Goal: Task Accomplishment & Management: Manage account settings

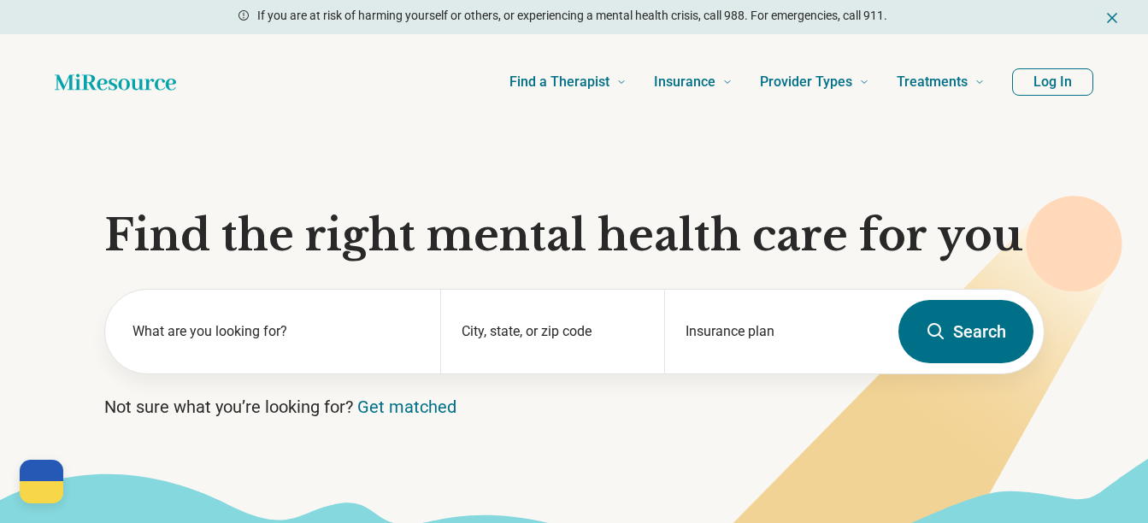
click at [1071, 77] on button "Log In" at bounding box center [1052, 81] width 81 height 27
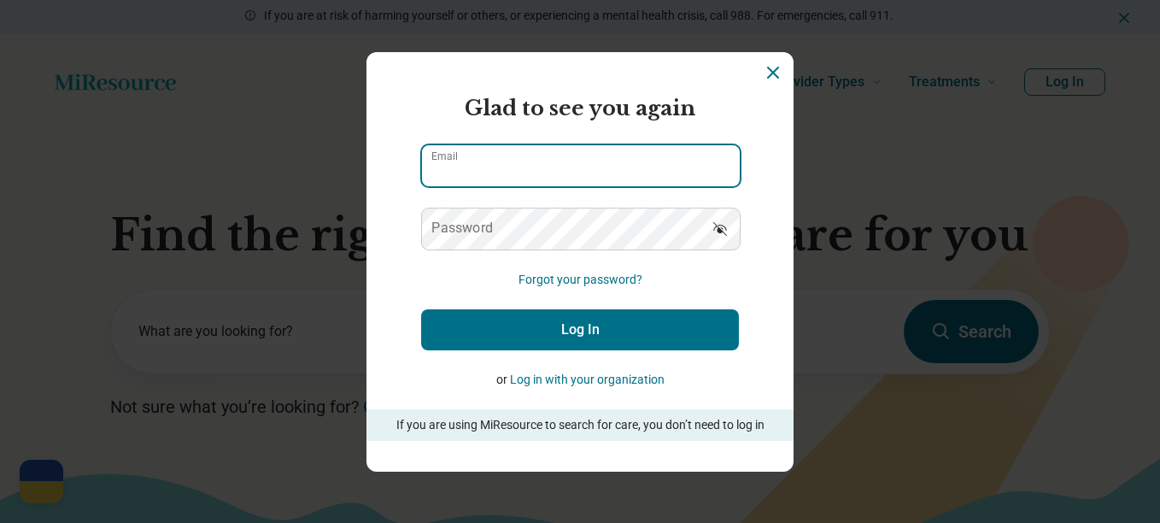
type input "**********"
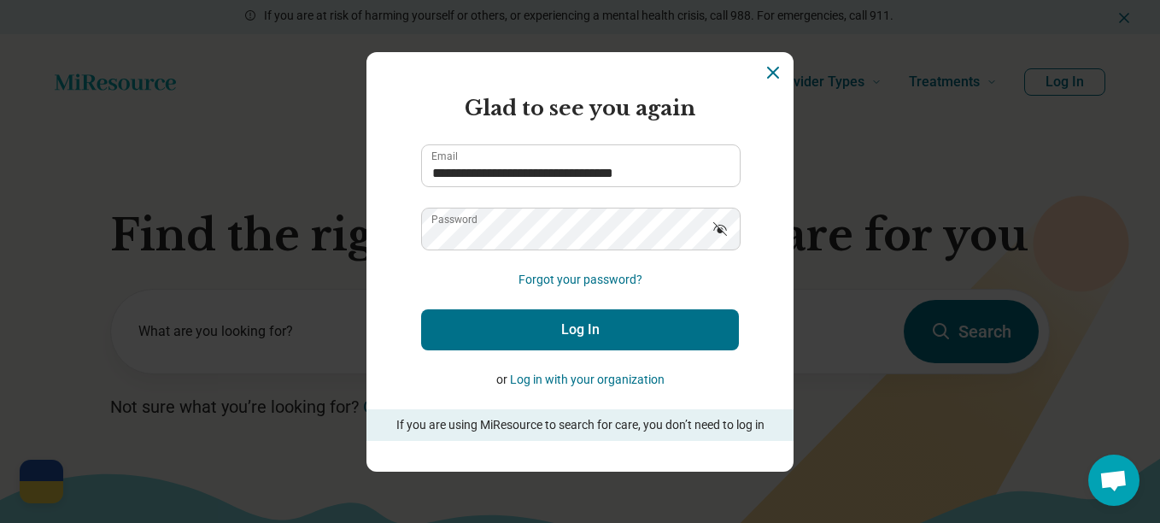
click at [563, 338] on button "Log In" at bounding box center [580, 329] width 318 height 41
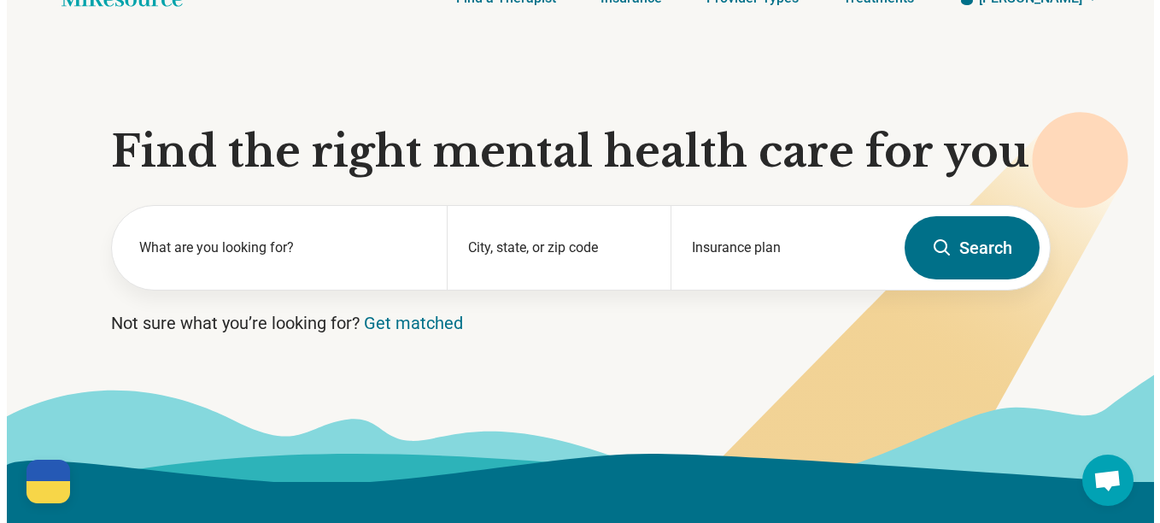
scroll to position [51, 0]
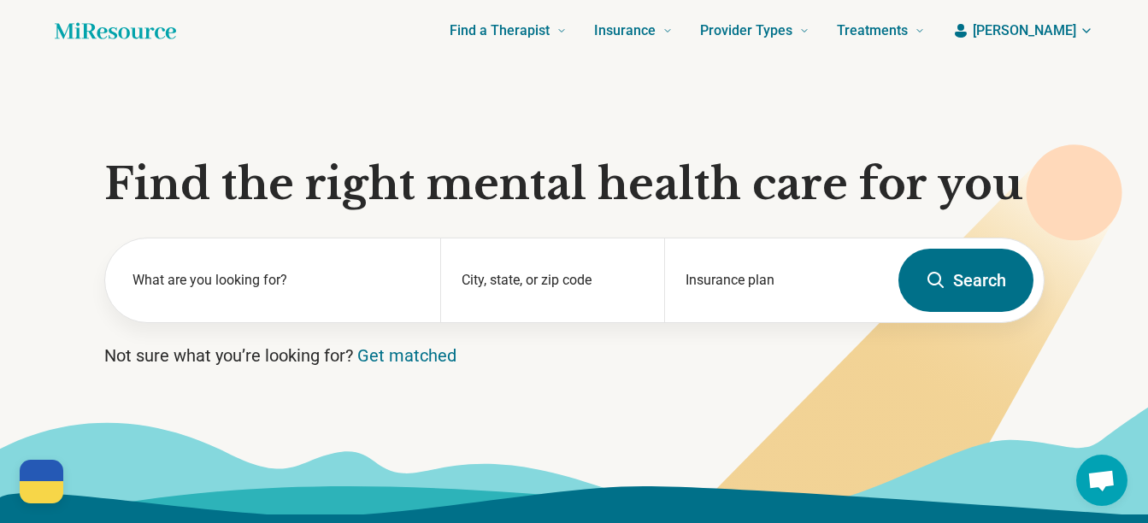
click at [1078, 26] on button "[PERSON_NAME]" at bounding box center [1022, 31] width 141 height 21
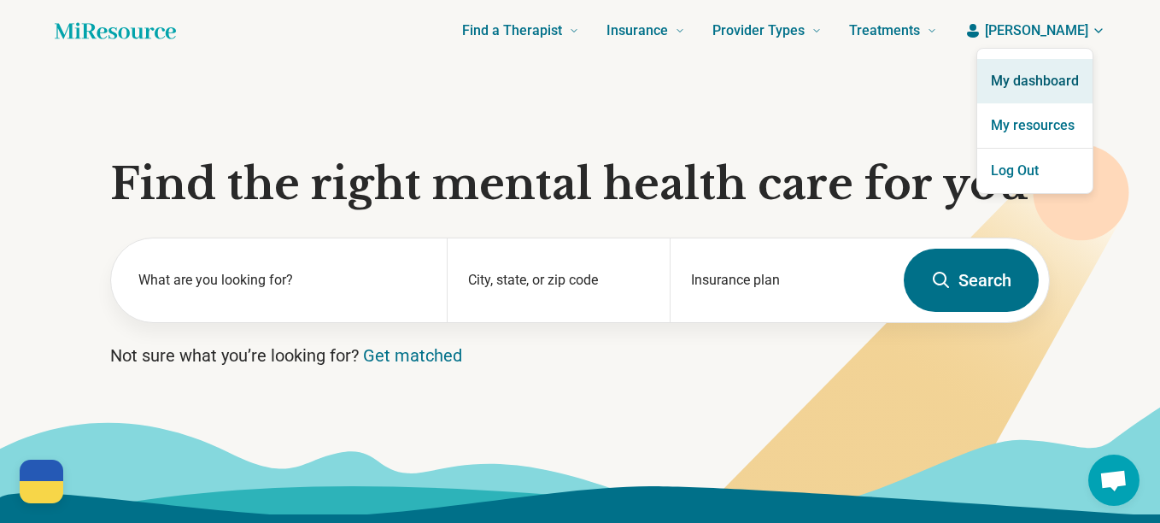
click at [1043, 75] on link "My dashboard" at bounding box center [1035, 81] width 115 height 44
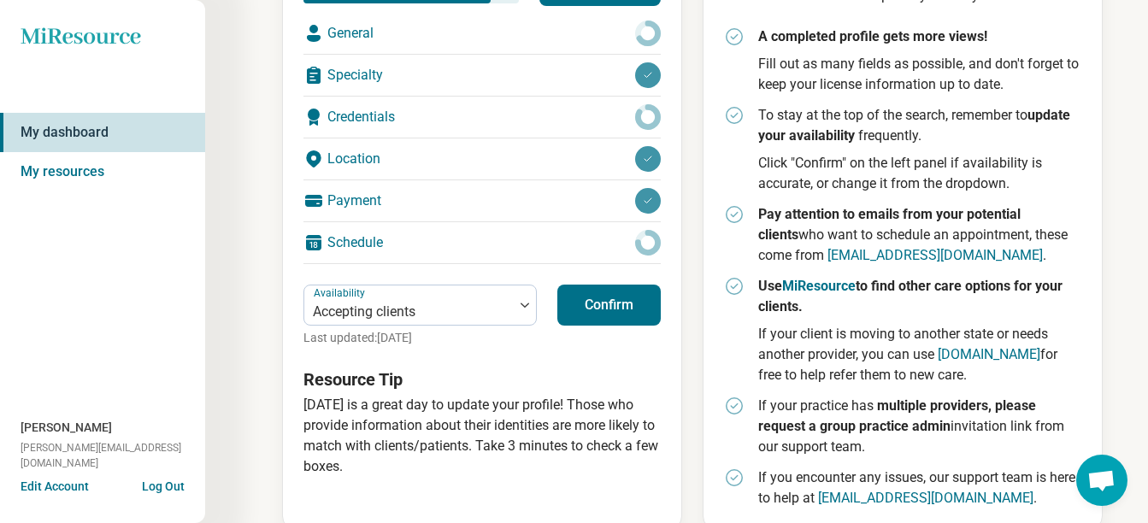
scroll to position [320, 0]
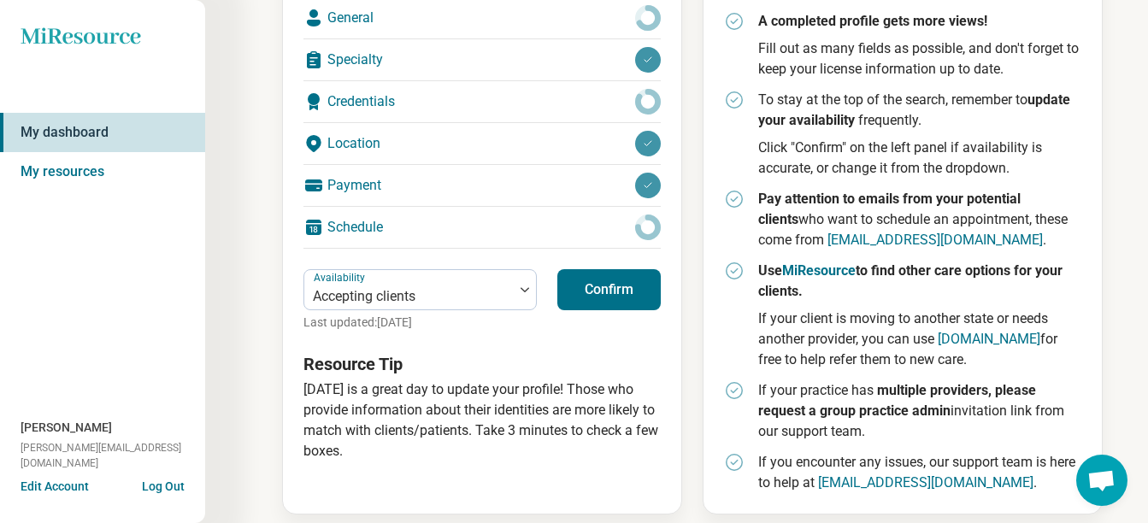
click at [613, 285] on button "Confirm" at bounding box center [608, 289] width 103 height 41
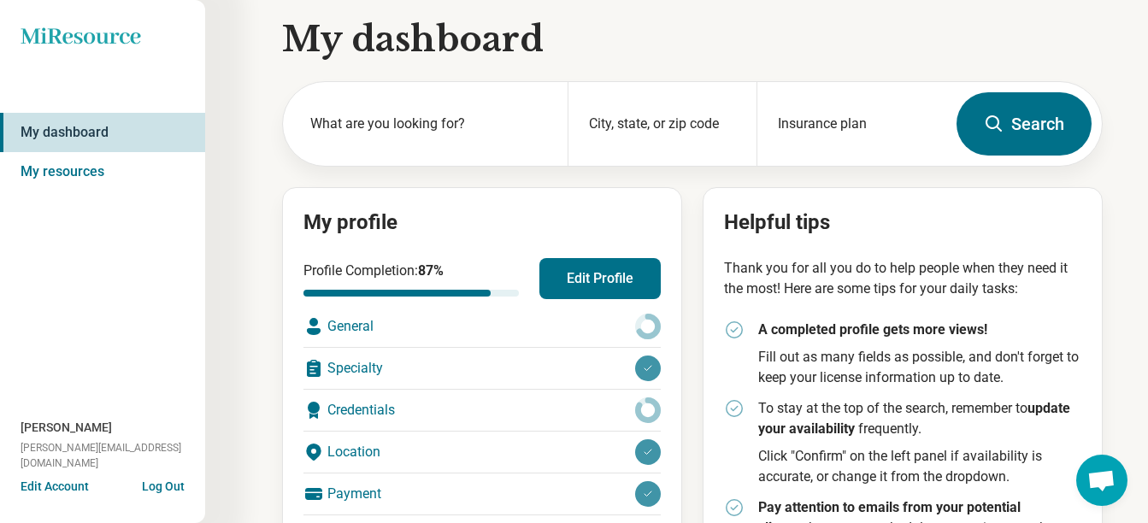
scroll to position [0, 0]
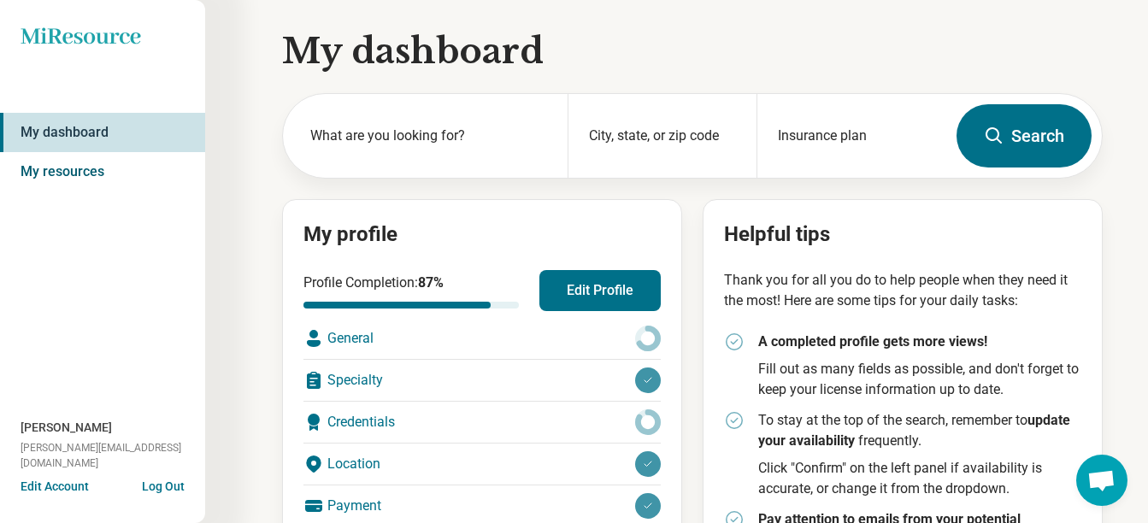
click at [100, 171] on link "My resources" at bounding box center [102, 171] width 205 height 39
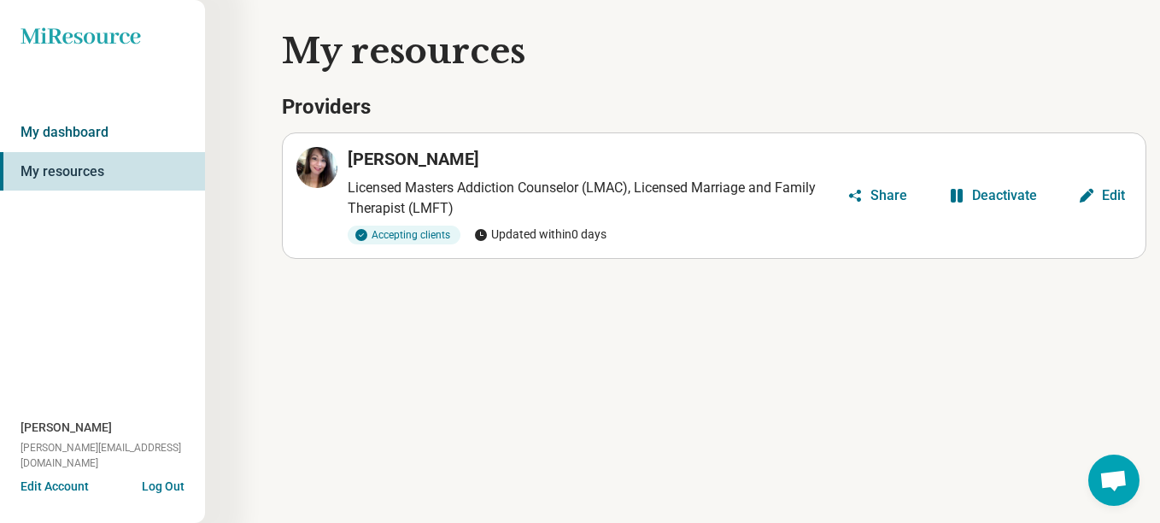
click at [64, 130] on link "My dashboard" at bounding box center [102, 132] width 205 height 39
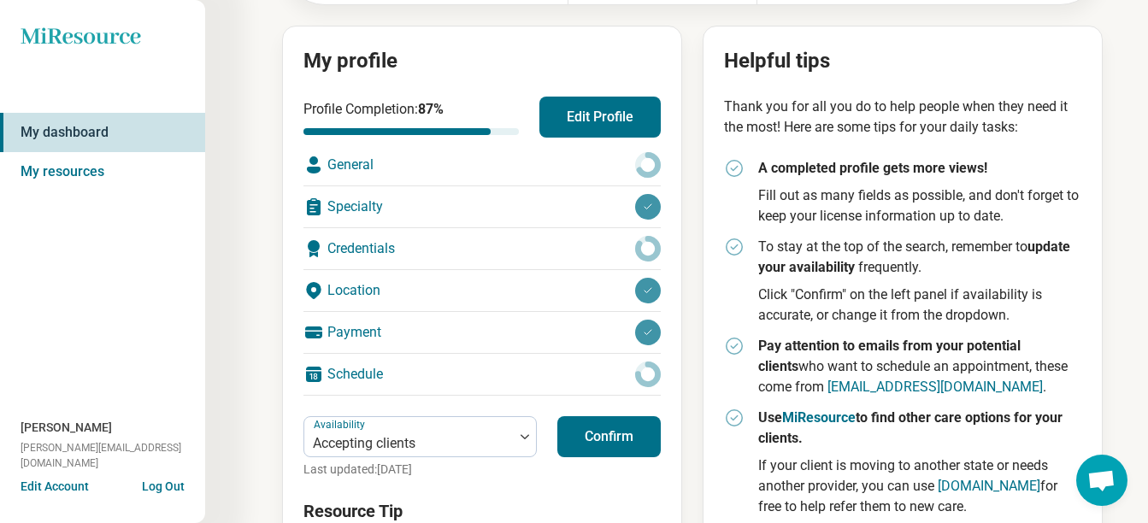
scroll to position [175, 0]
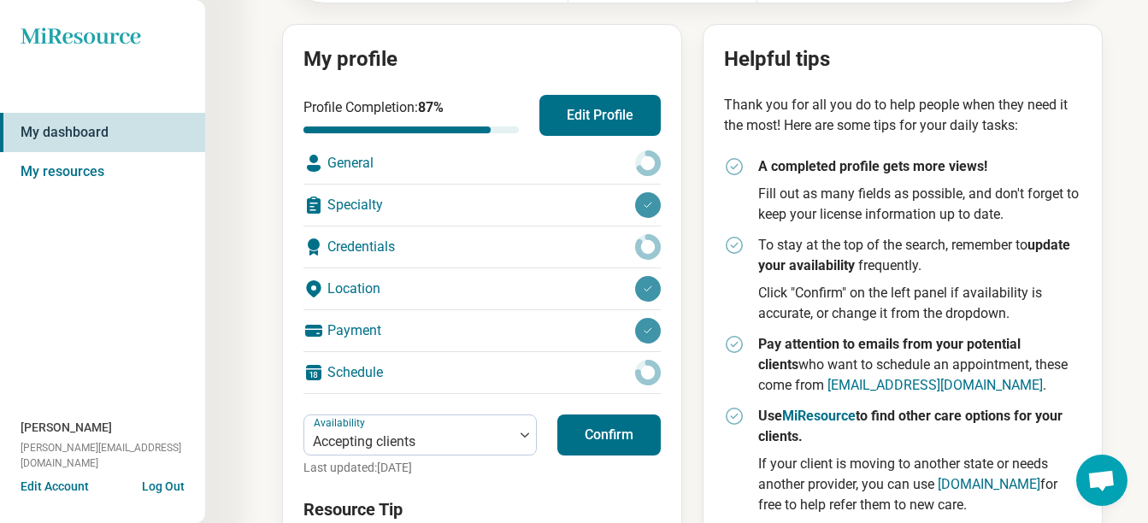
click at [502, 247] on div "Credentials" at bounding box center [481, 246] width 357 height 41
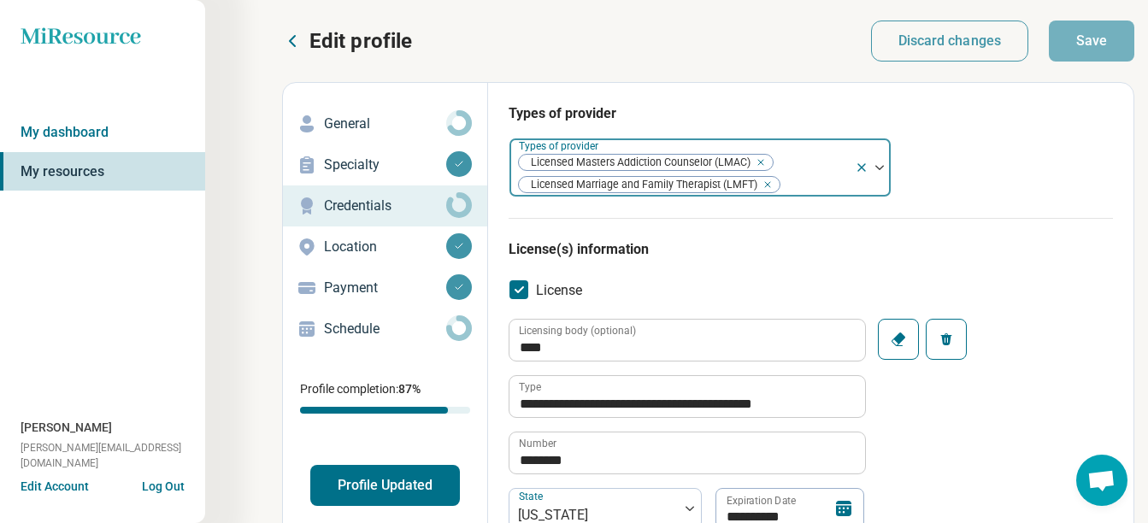
drag, startPoint x: 755, startPoint y: 183, endPoint x: 746, endPoint y: 157, distance: 27.0
click at [746, 157] on div "Licensed Masters Addiction Counselor (LMAC) Licensed Marriage and Family Therap…" at bounding box center [681, 167] width 345 height 58
click at [877, 167] on img at bounding box center [879, 167] width 9 height 5
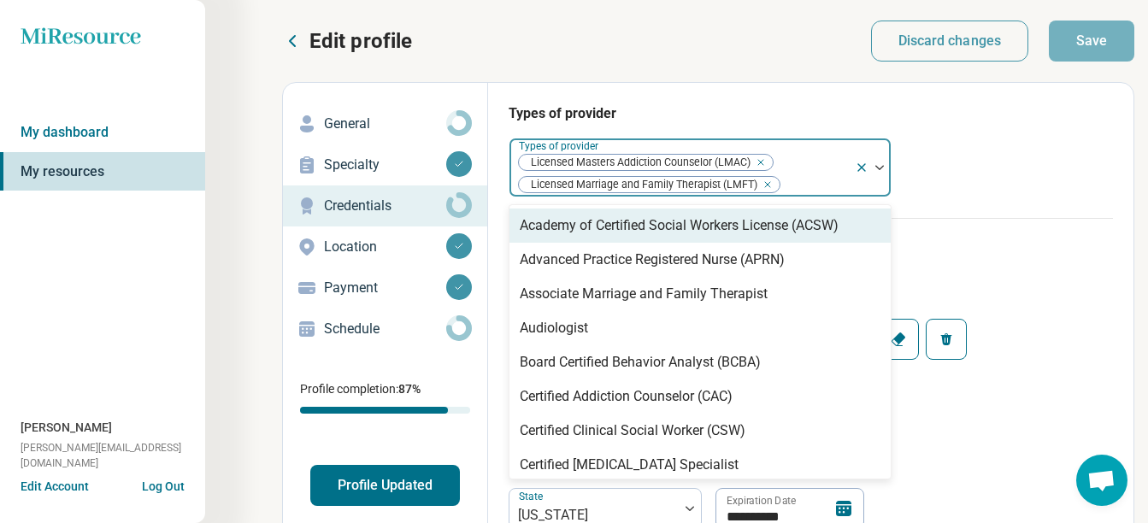
click at [761, 157] on icon "Remove [object Object]" at bounding box center [756, 162] width 12 height 12
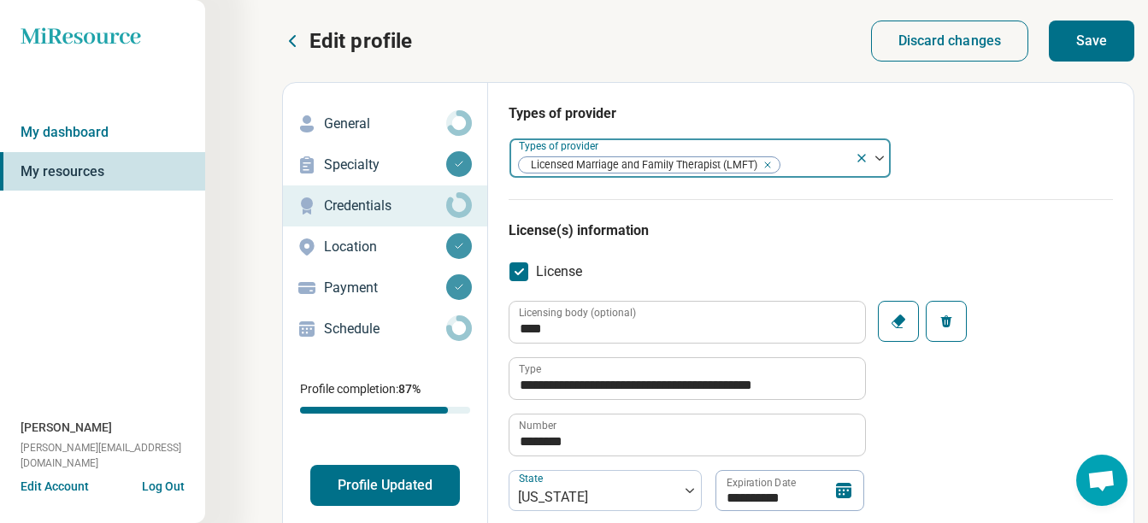
click at [1093, 41] on button "Save" at bounding box center [1090, 41] width 85 height 41
click at [341, 331] on p "Schedule" at bounding box center [385, 329] width 122 height 21
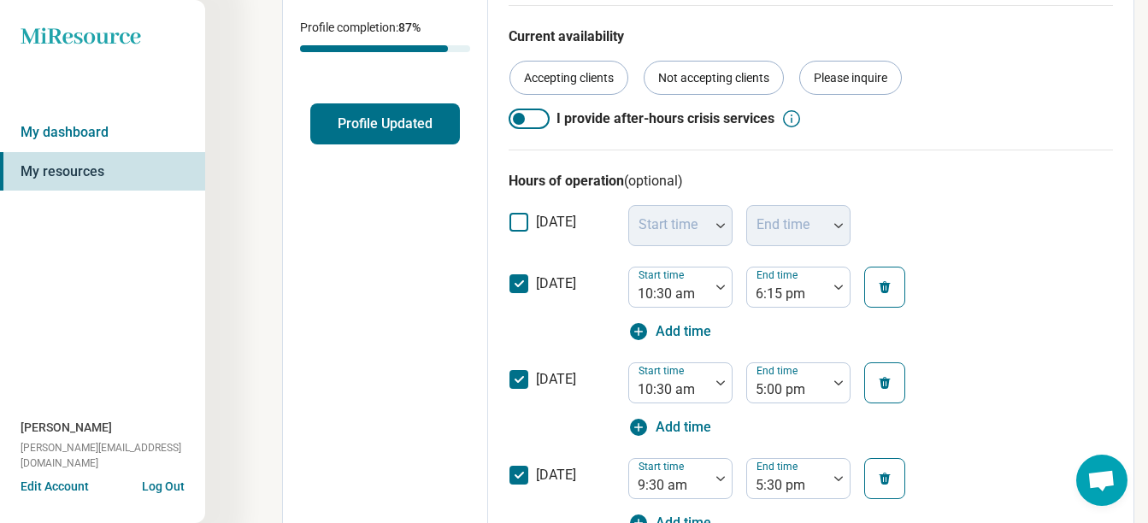
scroll to position [364, 0]
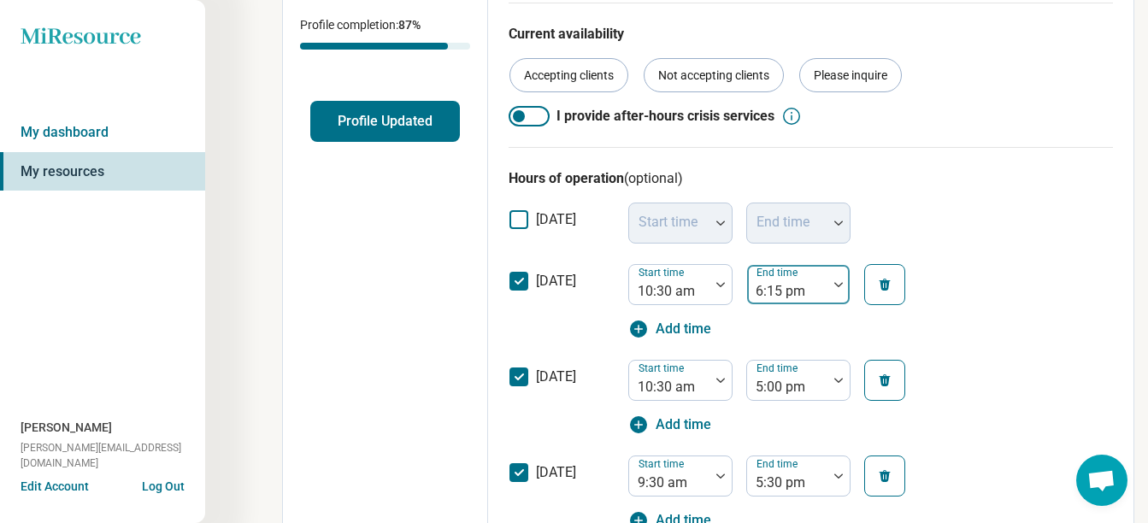
click at [843, 286] on div at bounding box center [838, 284] width 22 height 5
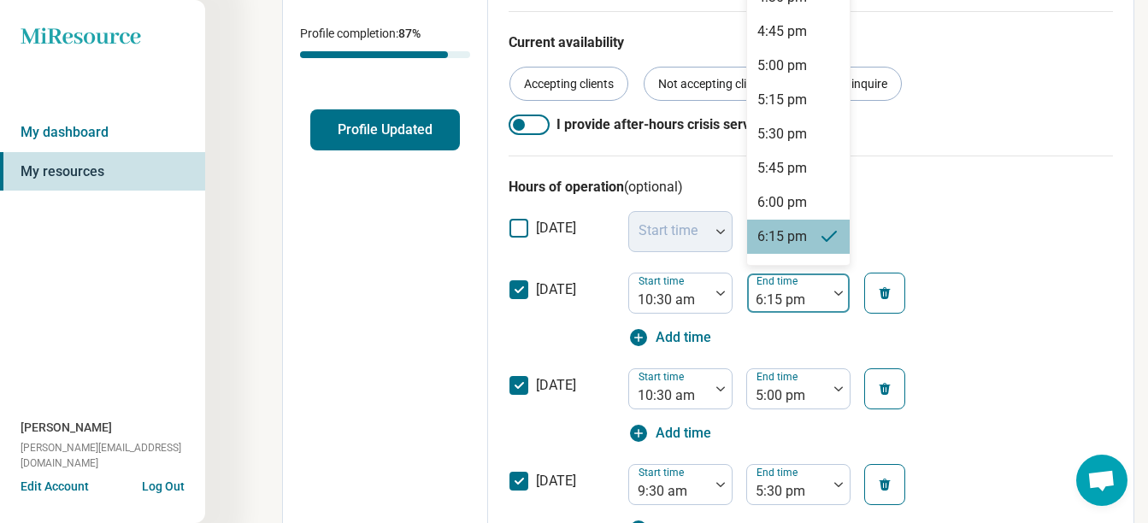
scroll to position [339, 0]
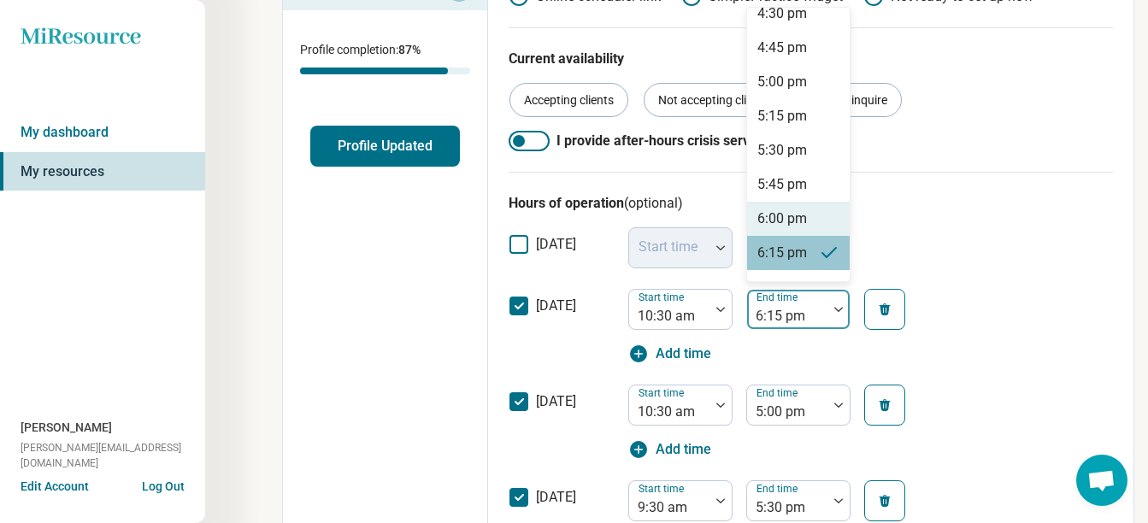
click at [799, 216] on div "6:00 pm" at bounding box center [782, 219] width 50 height 21
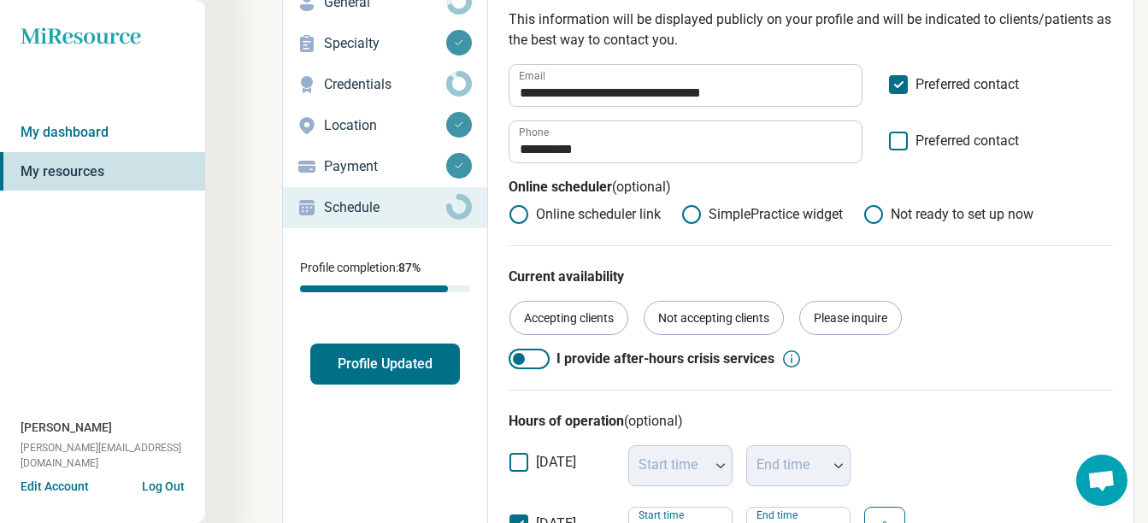
scroll to position [124, 0]
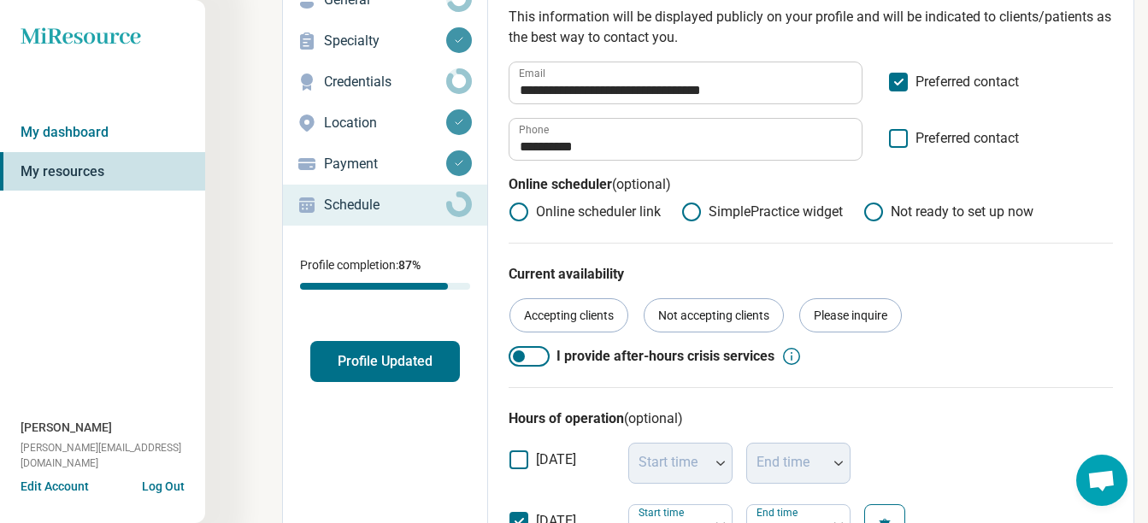
click at [379, 367] on button "Profile Updated" at bounding box center [385, 361] width 150 height 41
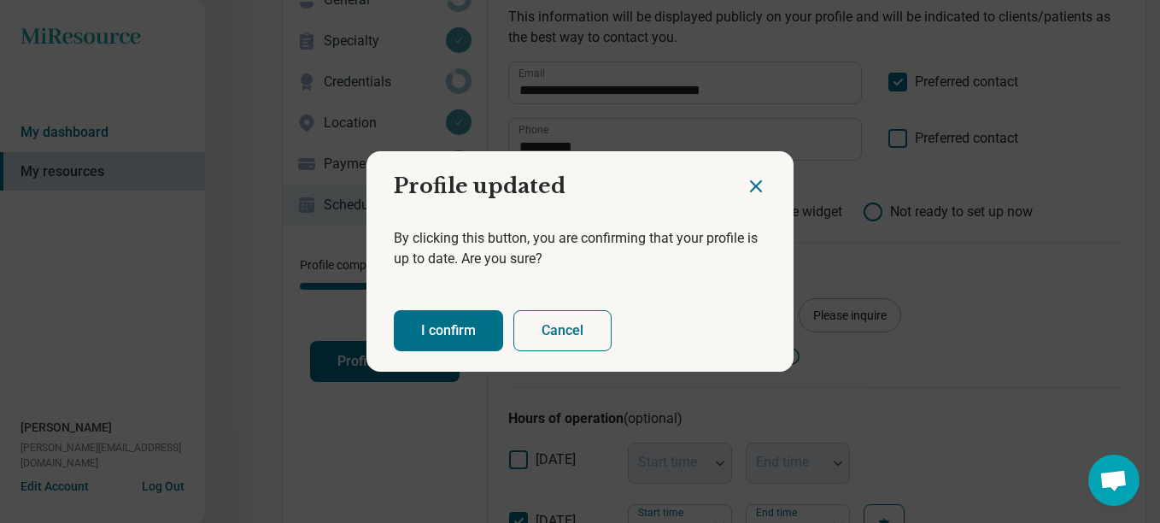
click at [453, 325] on button "I confirm" at bounding box center [448, 330] width 109 height 41
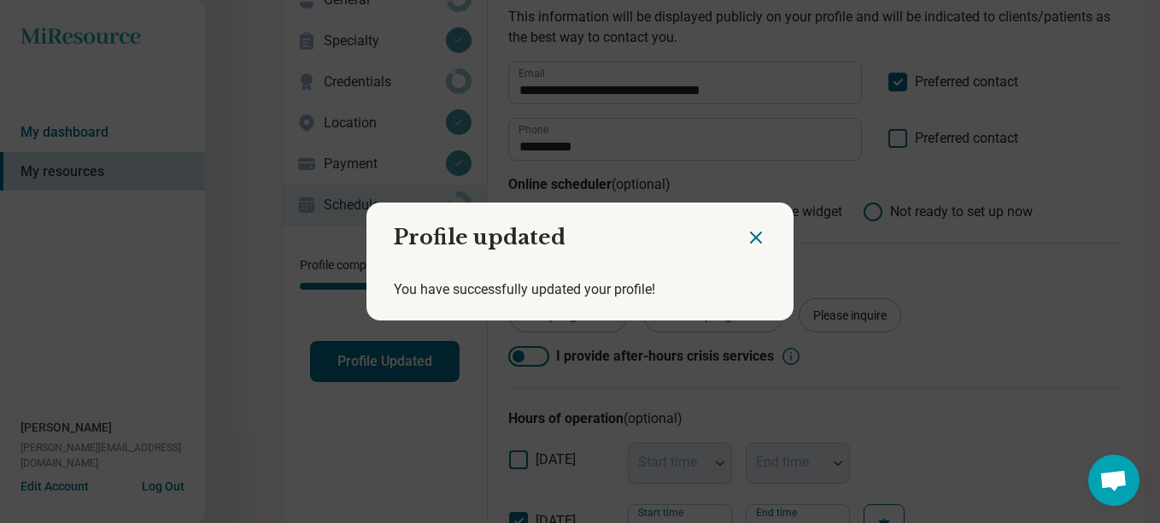
click at [749, 233] on icon "Close dialog" at bounding box center [756, 237] width 21 height 21
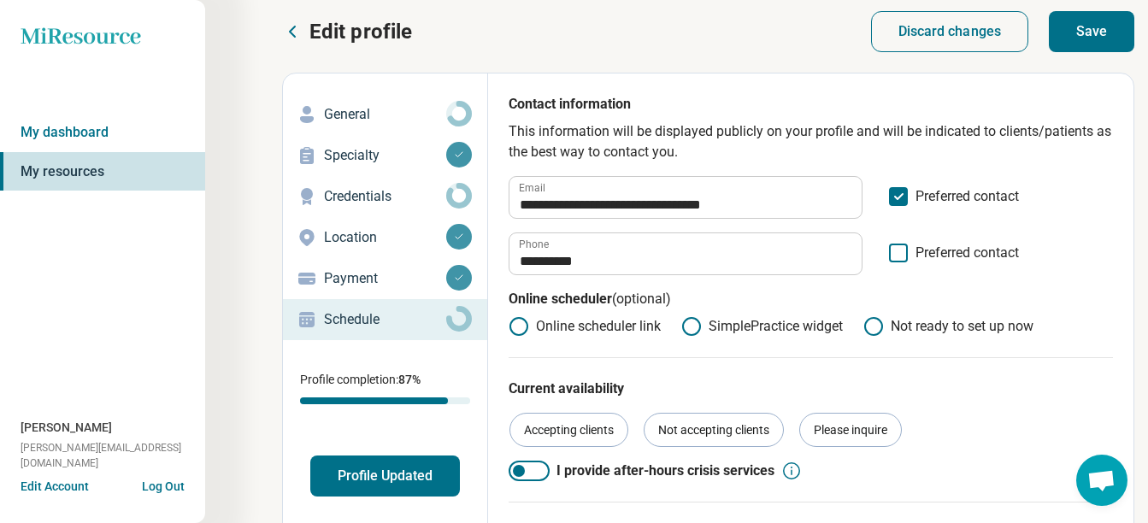
scroll to position [0, 0]
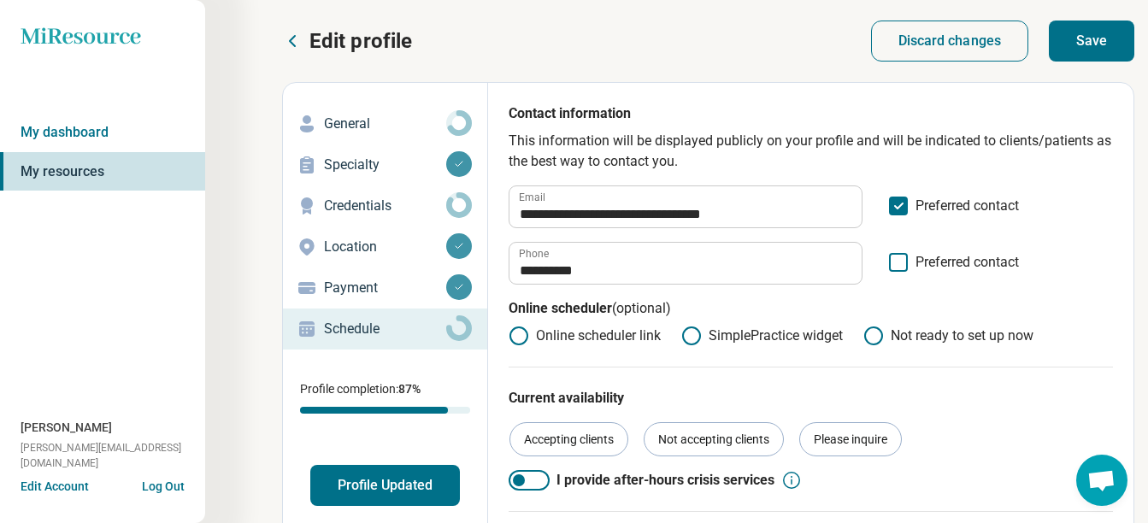
click at [1107, 39] on button "Save" at bounding box center [1090, 41] width 85 height 41
click at [363, 126] on p "General" at bounding box center [385, 124] width 122 height 21
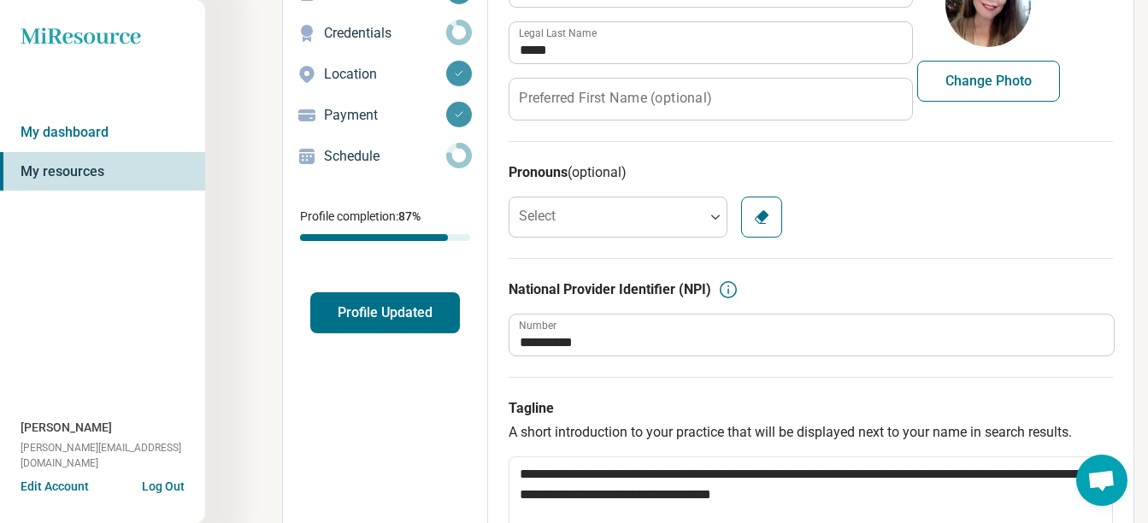
scroll to position [176, 0]
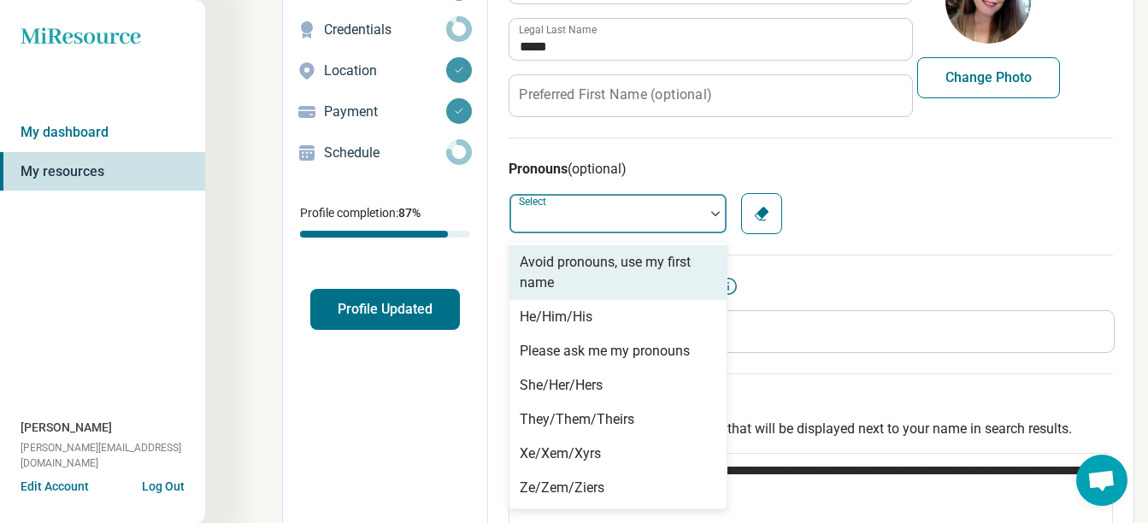
click at [706, 218] on div at bounding box center [715, 213] width 22 height 39
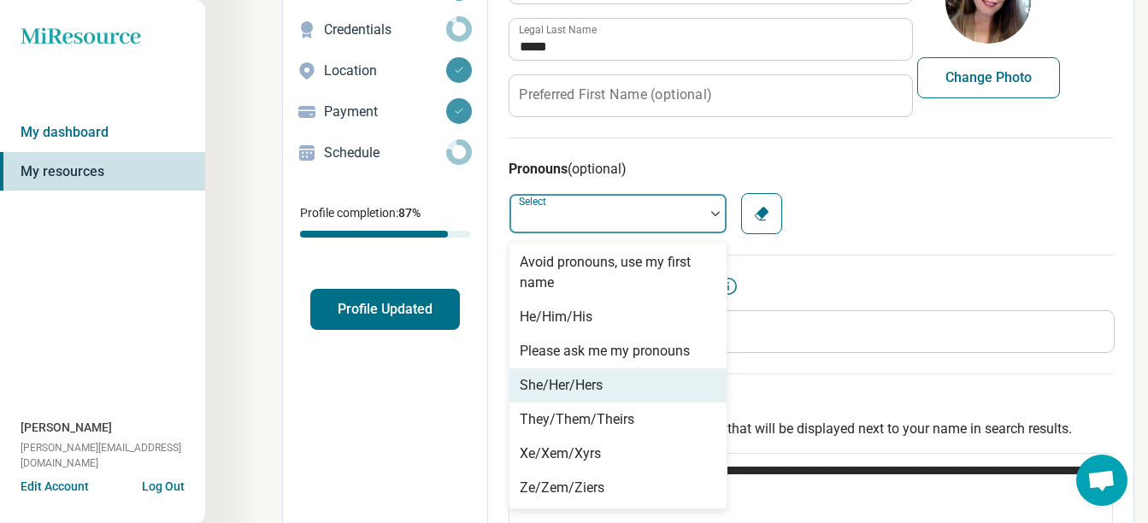
click at [580, 385] on div "She/Her/Hers" at bounding box center [561, 385] width 83 height 21
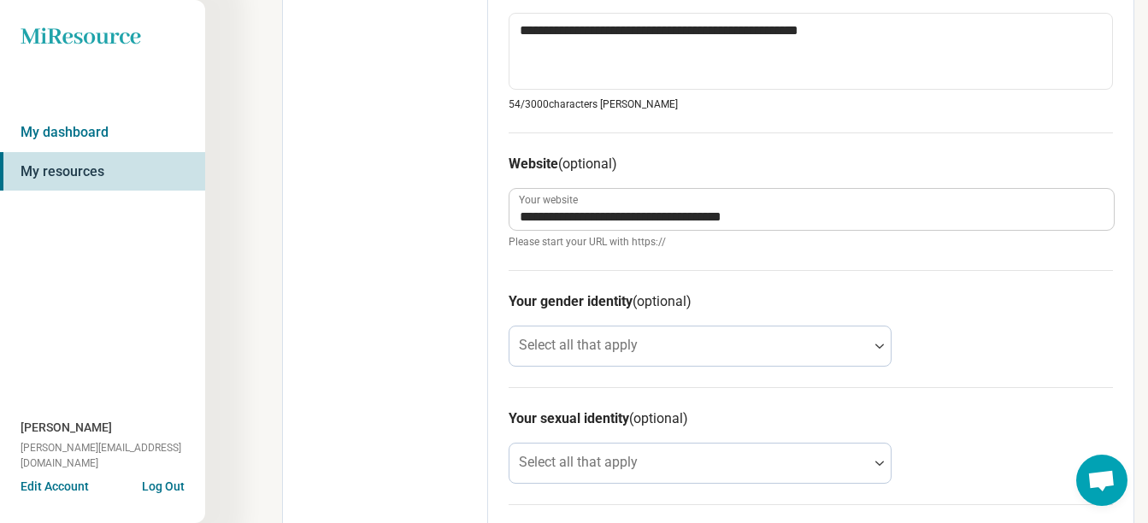
scroll to position [871, 0]
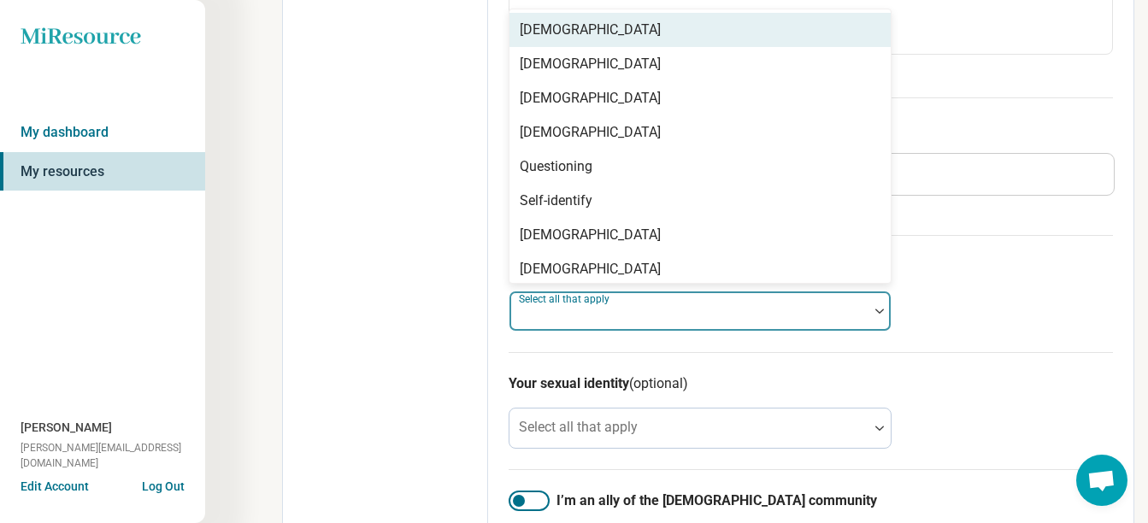
click at [843, 314] on div at bounding box center [688, 318] width 345 height 24
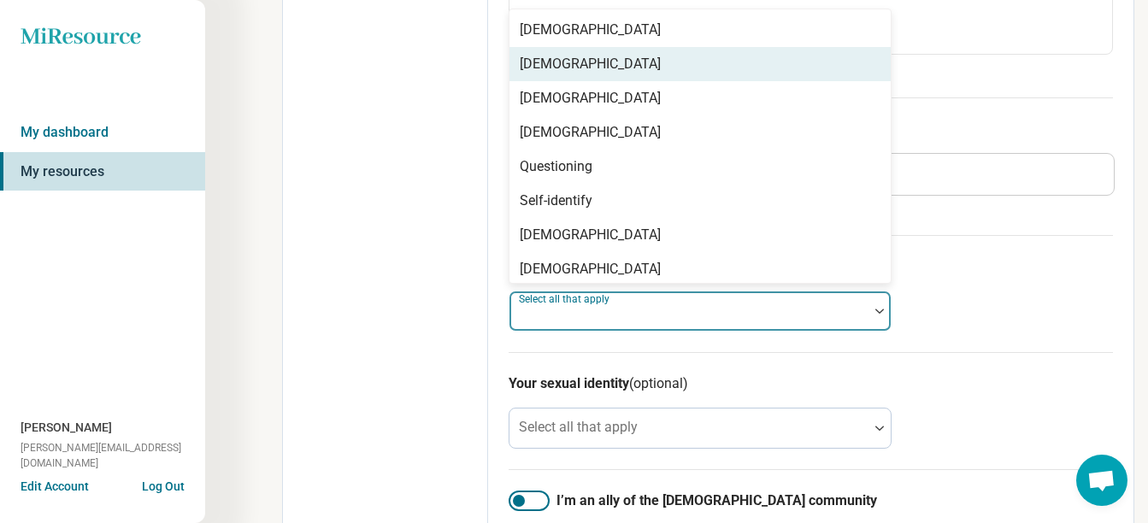
click at [814, 64] on div "[DEMOGRAPHIC_DATA]" at bounding box center [699, 64] width 381 height 34
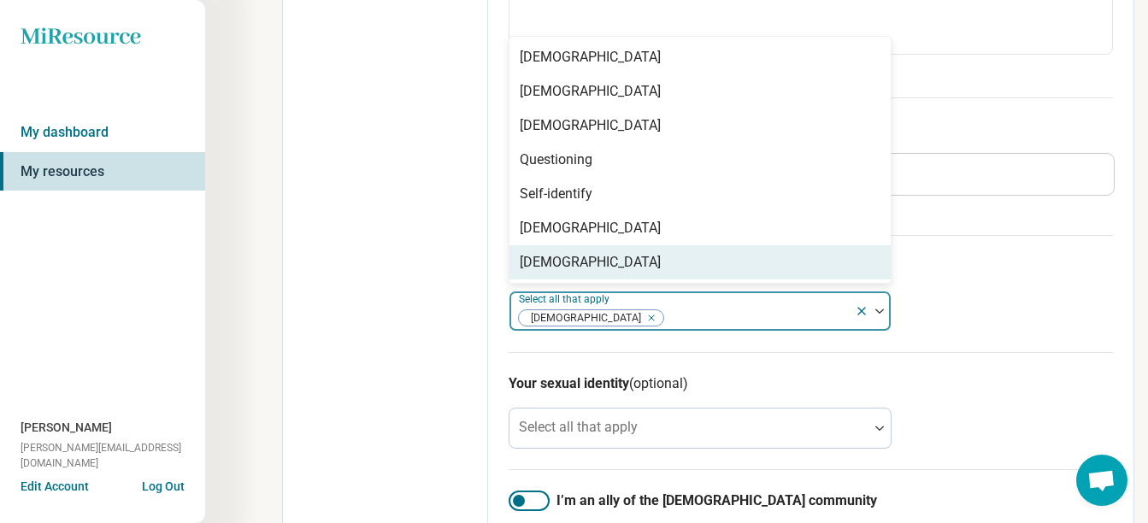
click at [864, 307] on icon at bounding box center [862, 311] width 14 height 14
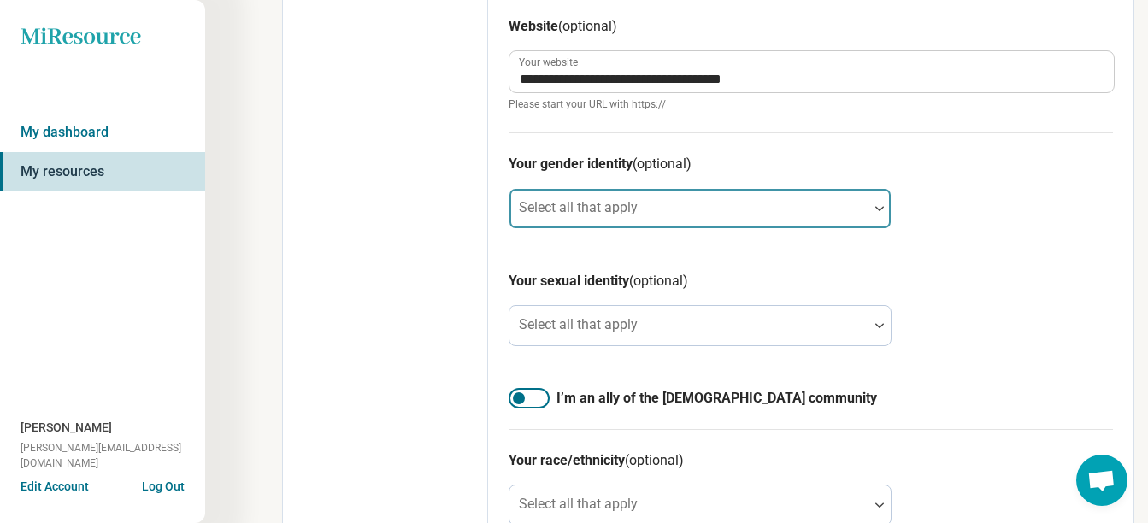
scroll to position [977, 0]
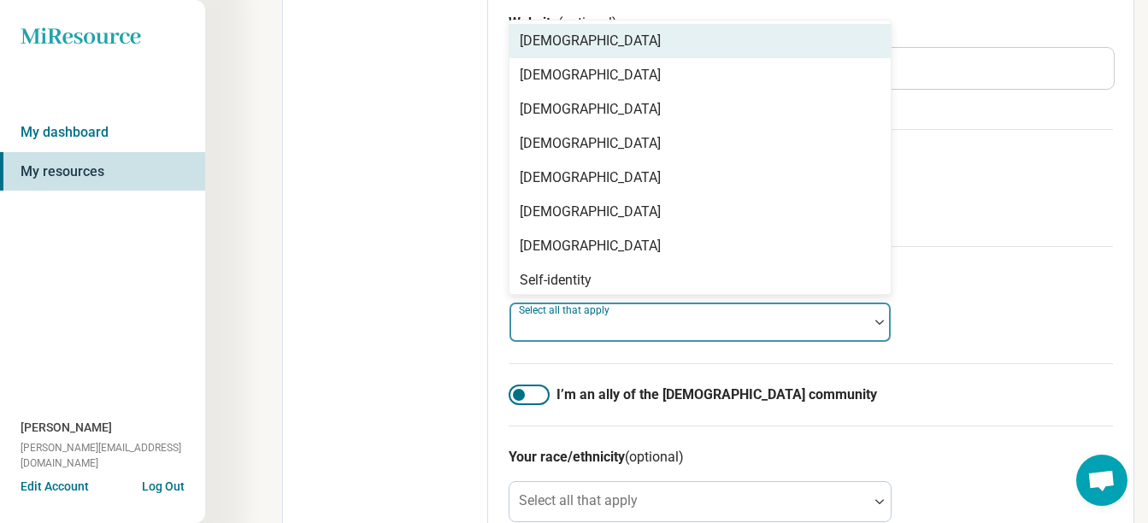
click at [872, 320] on div at bounding box center [879, 322] width 22 height 5
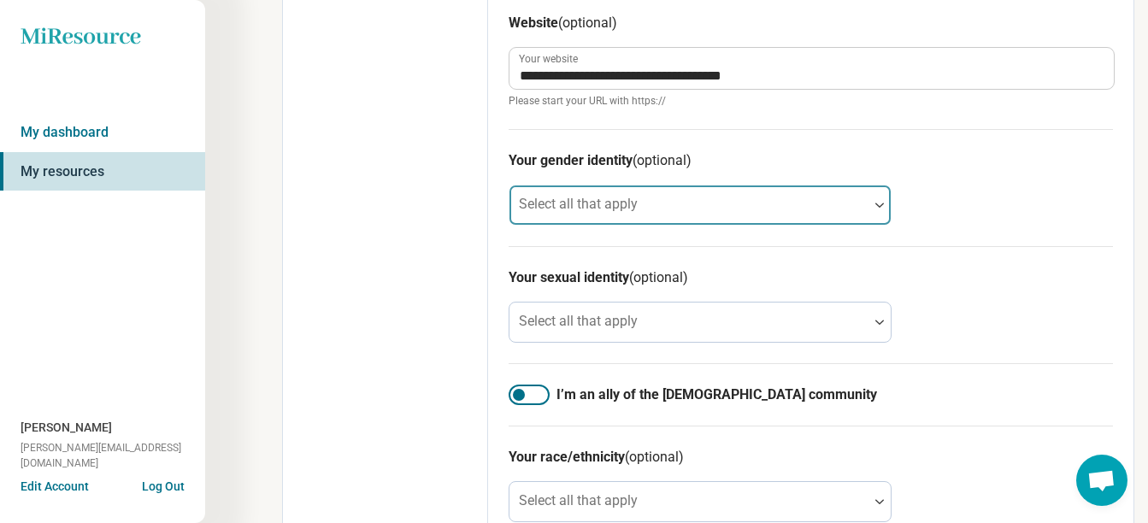
click at [978, 305] on div "Your sexual identity (optional) Select all that apply" at bounding box center [810, 304] width 604 height 117
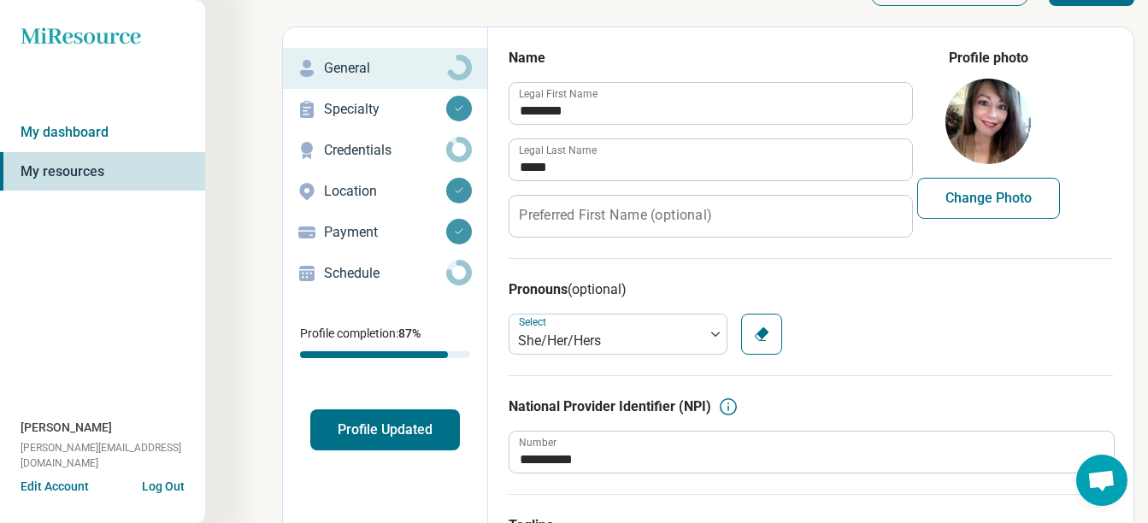
scroll to position [0, 0]
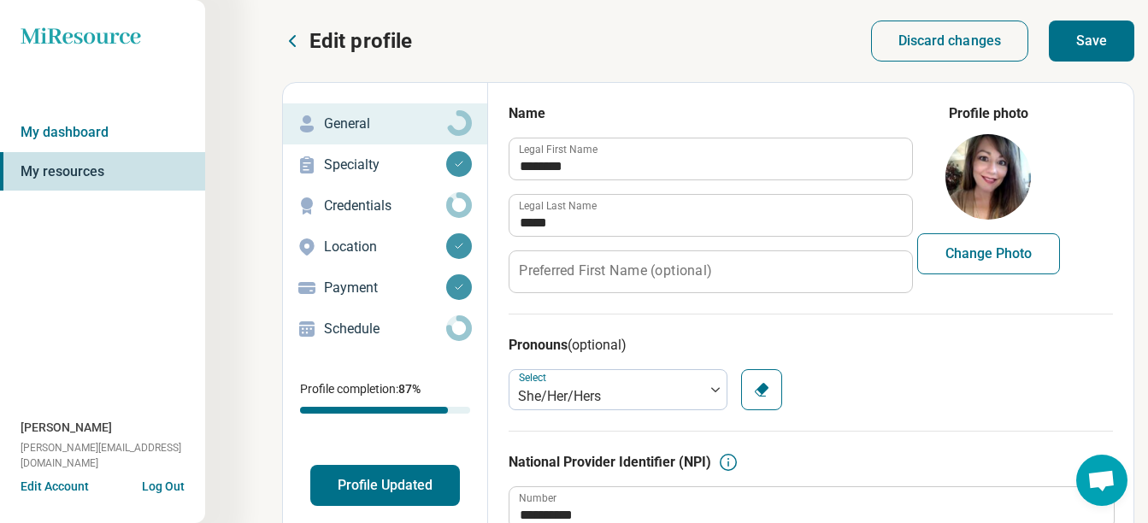
click at [1088, 24] on button "Save" at bounding box center [1090, 41] width 85 height 41
click at [760, 393] on icon "button" at bounding box center [761, 389] width 17 height 17
click at [1091, 43] on button "Save" at bounding box center [1090, 41] width 85 height 41
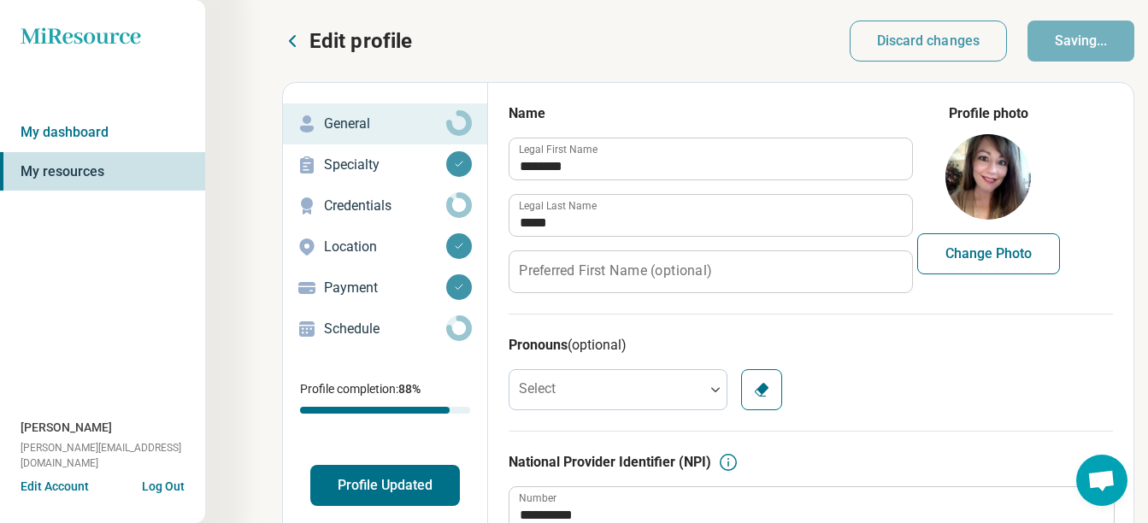
type textarea "*"
click at [173, 483] on button "Log Out" at bounding box center [163, 485] width 43 height 14
